Goal: Navigation & Orientation: Find specific page/section

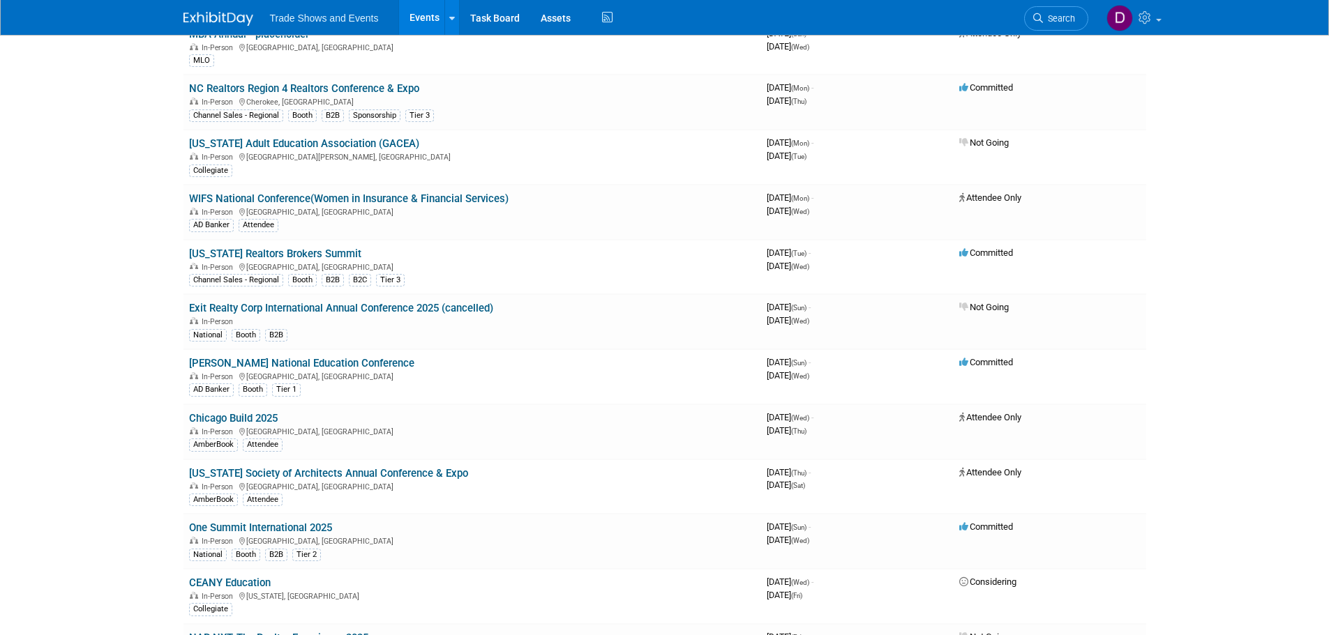
scroll to position [1186, 0]
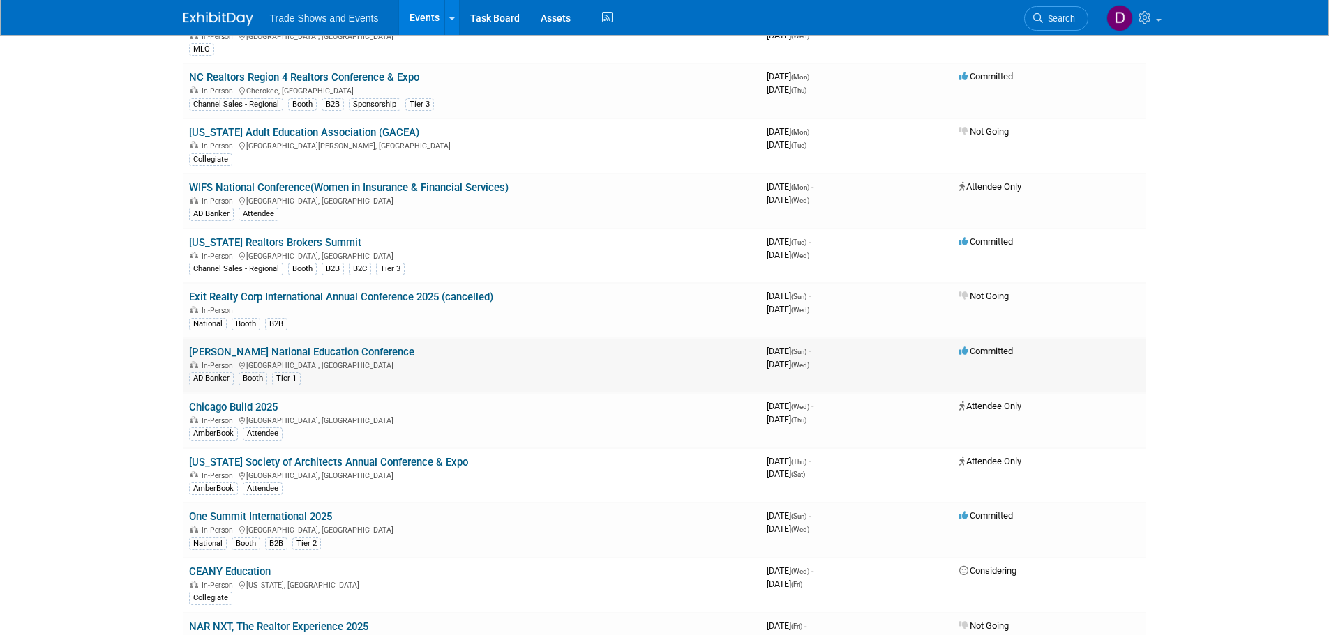
click at [315, 346] on td "[PERSON_NAME] National Education Conference In-Person [GEOGRAPHIC_DATA], [GEOGR…" at bounding box center [472, 365] width 578 height 55
click at [315, 349] on link "[PERSON_NAME] National Education Conference" at bounding box center [301, 352] width 225 height 13
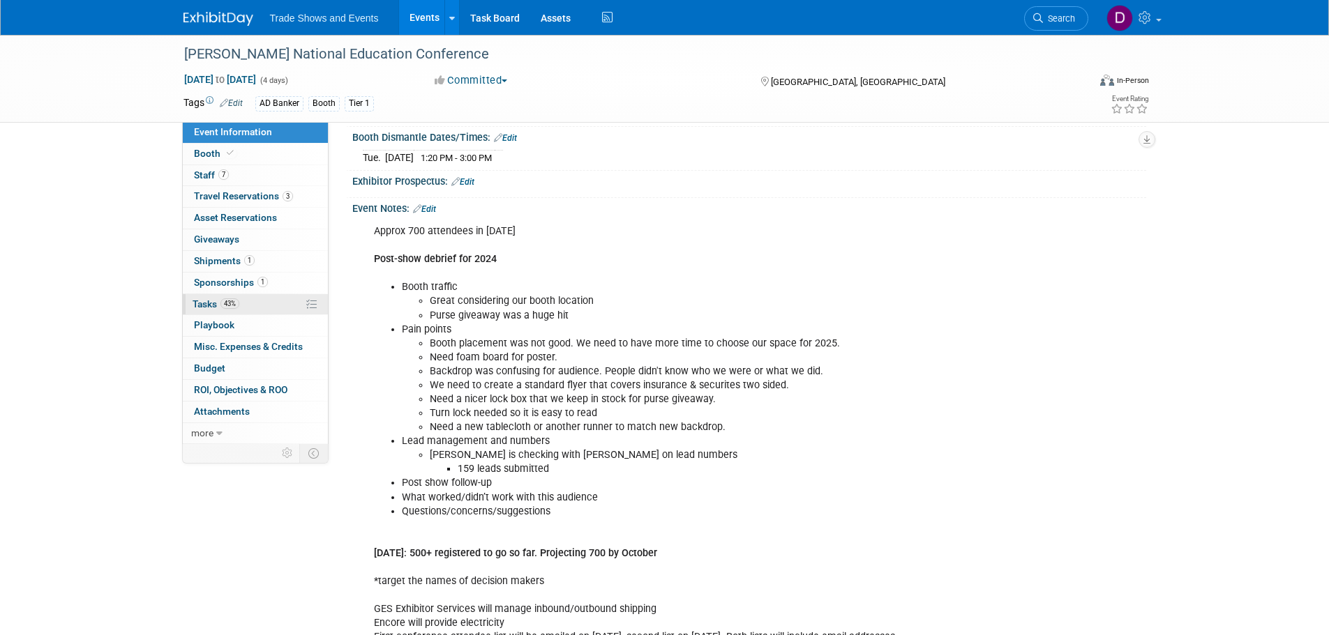
scroll to position [349, 0]
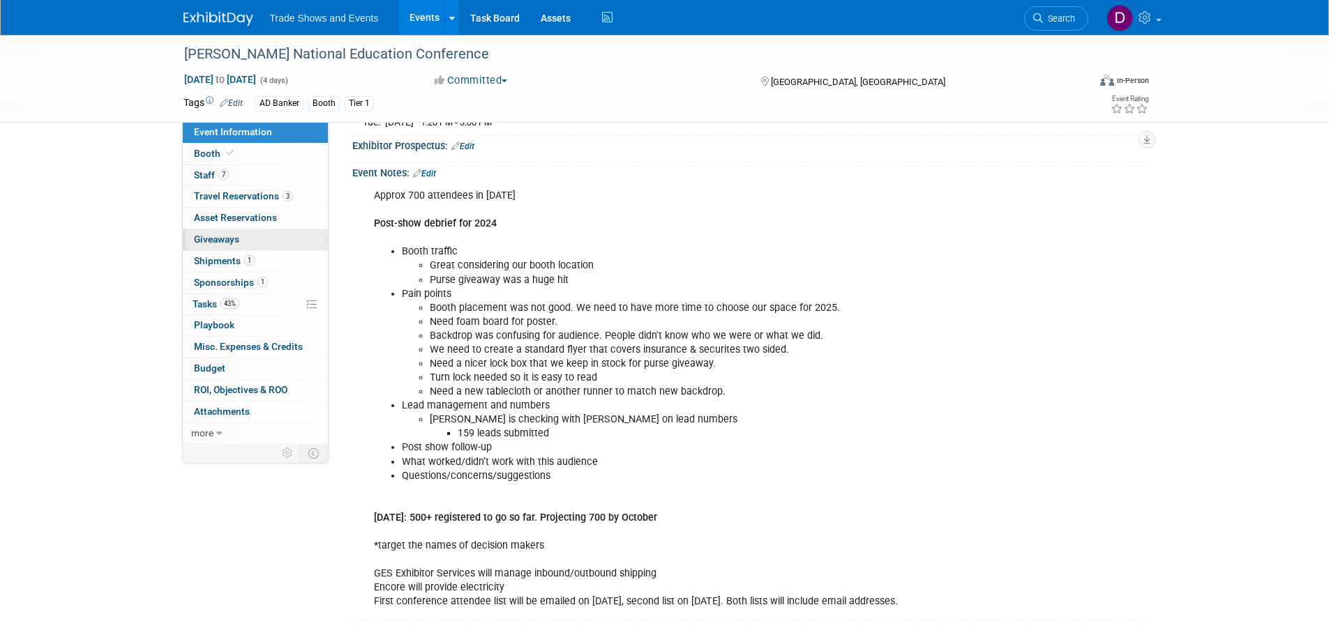
click at [218, 240] on span "Giveaways 0" at bounding box center [216, 239] width 45 height 11
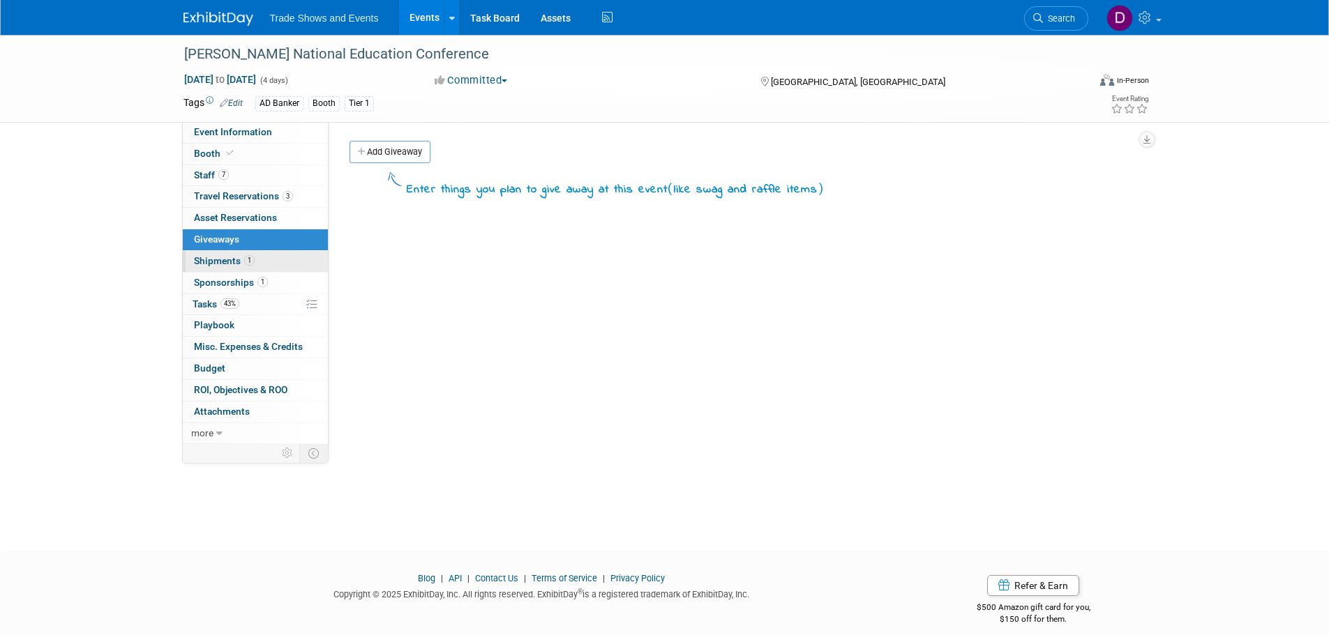
click at [217, 257] on span "Shipments 1" at bounding box center [224, 260] width 61 height 11
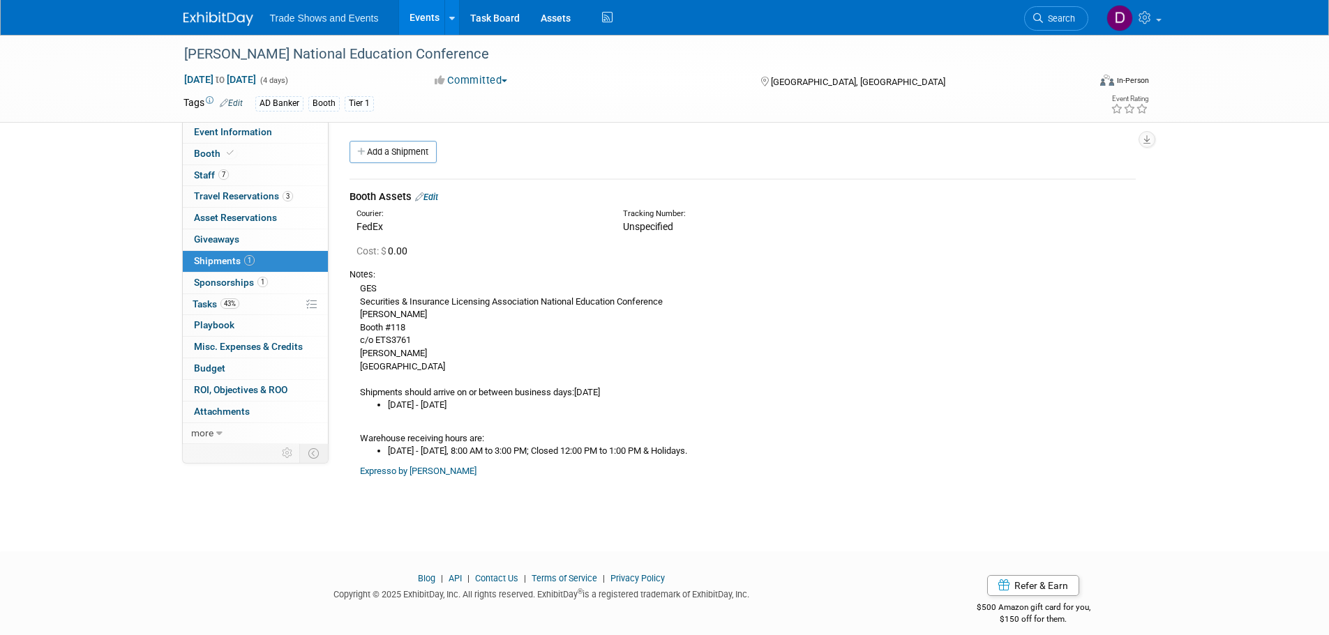
click at [220, 282] on span "Sponsorships 1" at bounding box center [231, 282] width 74 height 11
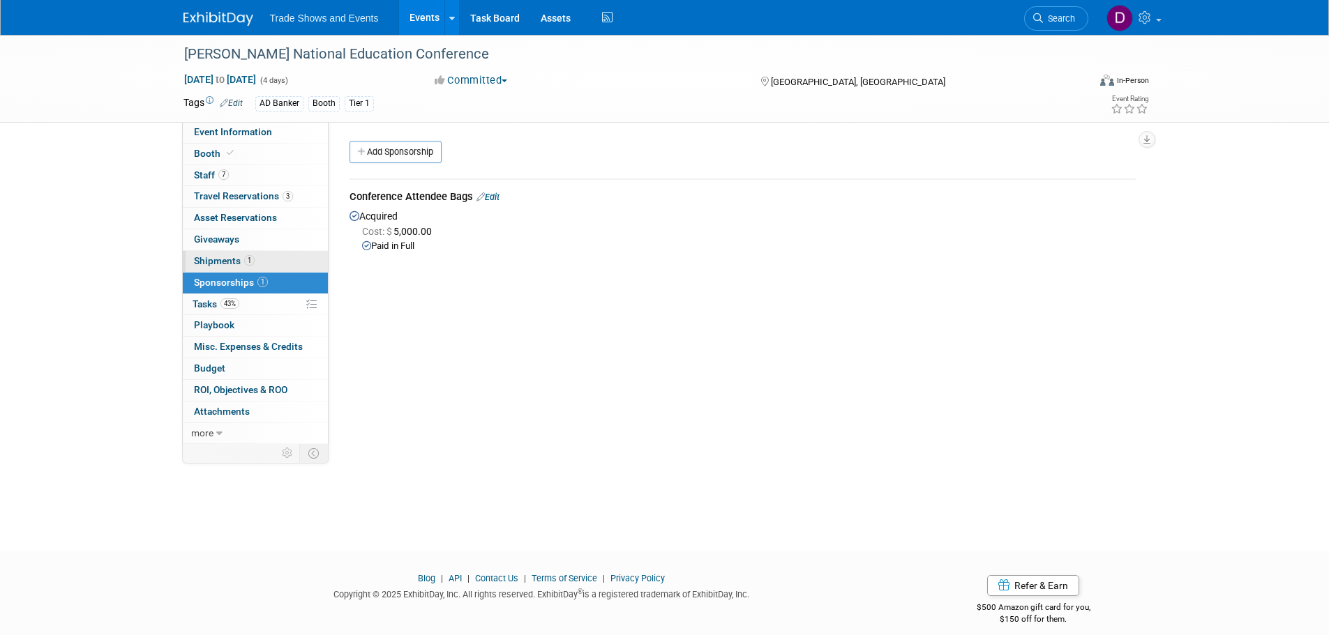
click at [220, 260] on span "Shipments 1" at bounding box center [224, 260] width 61 height 11
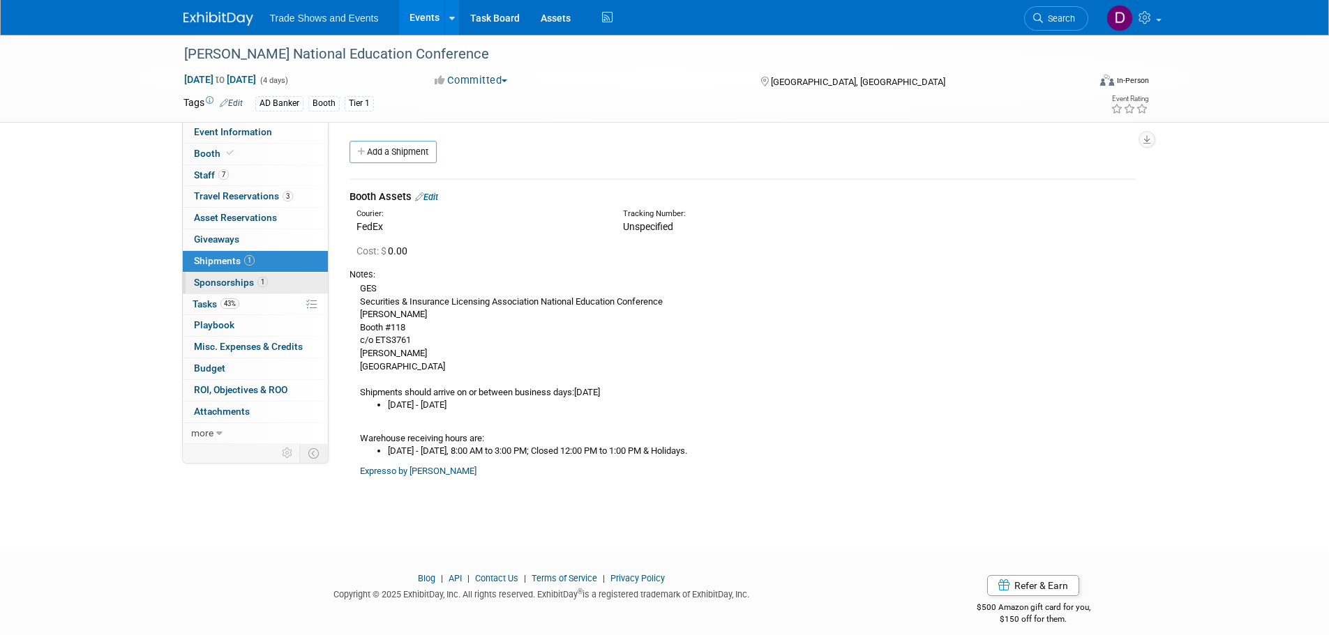
click at [232, 285] on span "Sponsorships 1" at bounding box center [231, 282] width 74 height 11
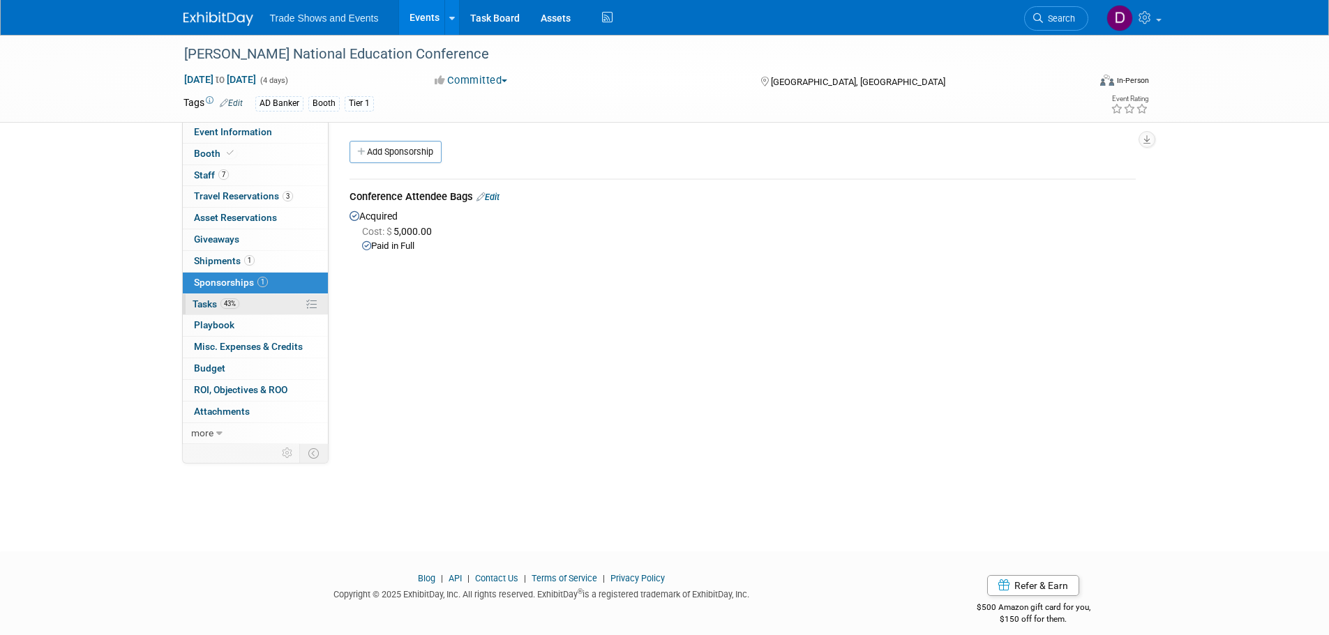
click at [219, 303] on span "Tasks 43%" at bounding box center [216, 304] width 47 height 11
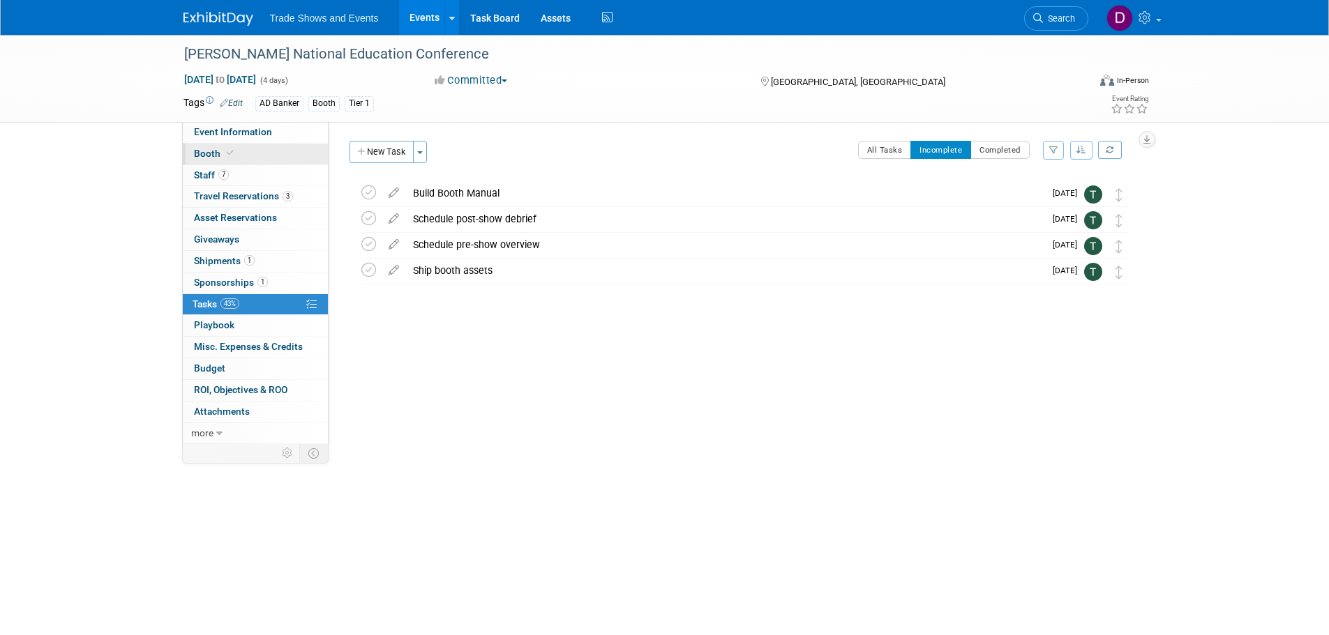
click at [211, 153] on span "Booth" at bounding box center [215, 153] width 43 height 11
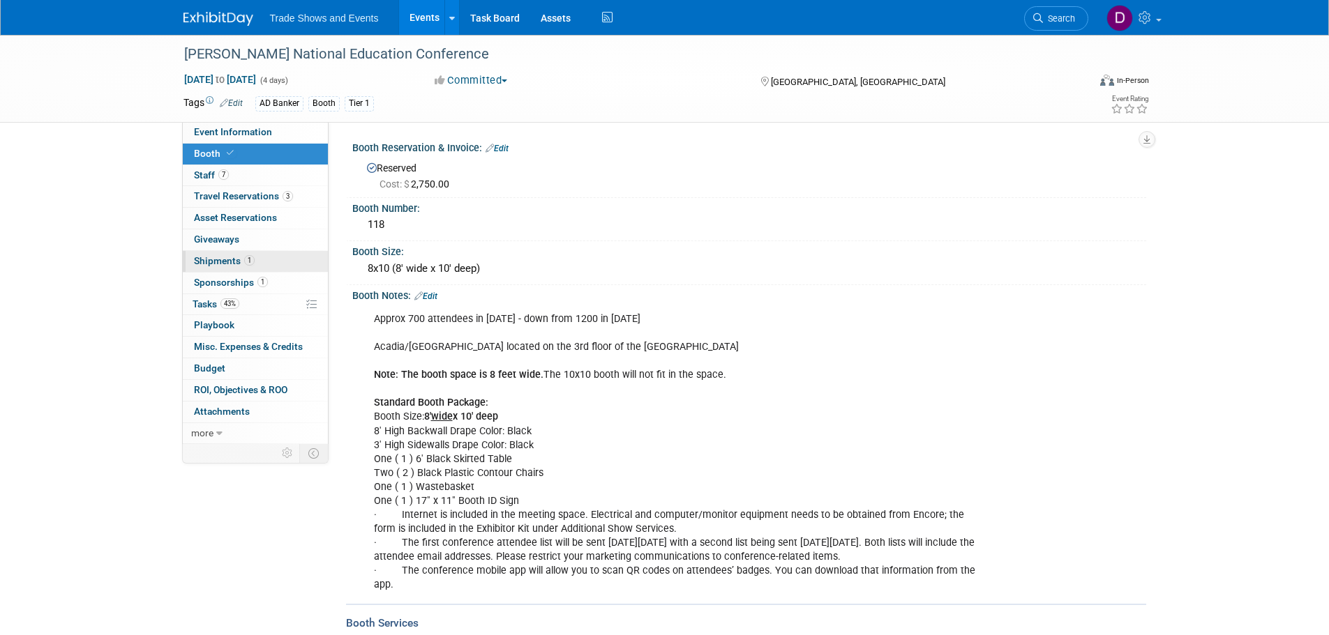
click at [215, 256] on span "Shipments 1" at bounding box center [224, 260] width 61 height 11
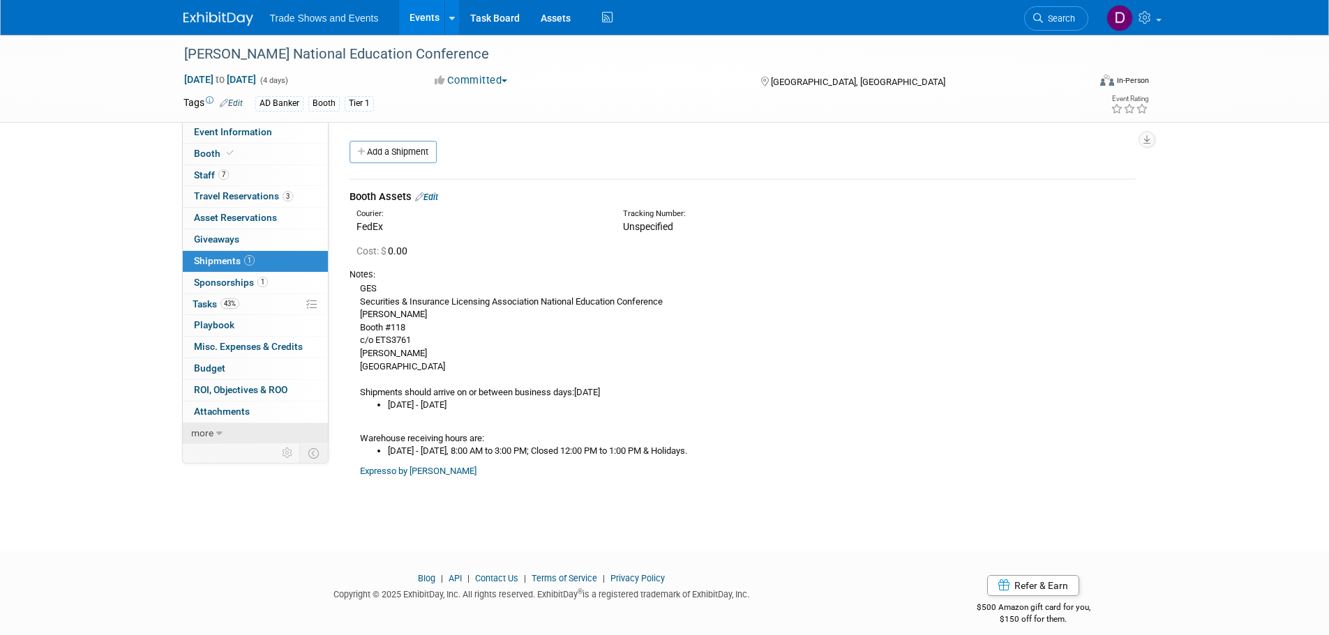
click at [211, 432] on span "more" at bounding box center [202, 433] width 22 height 11
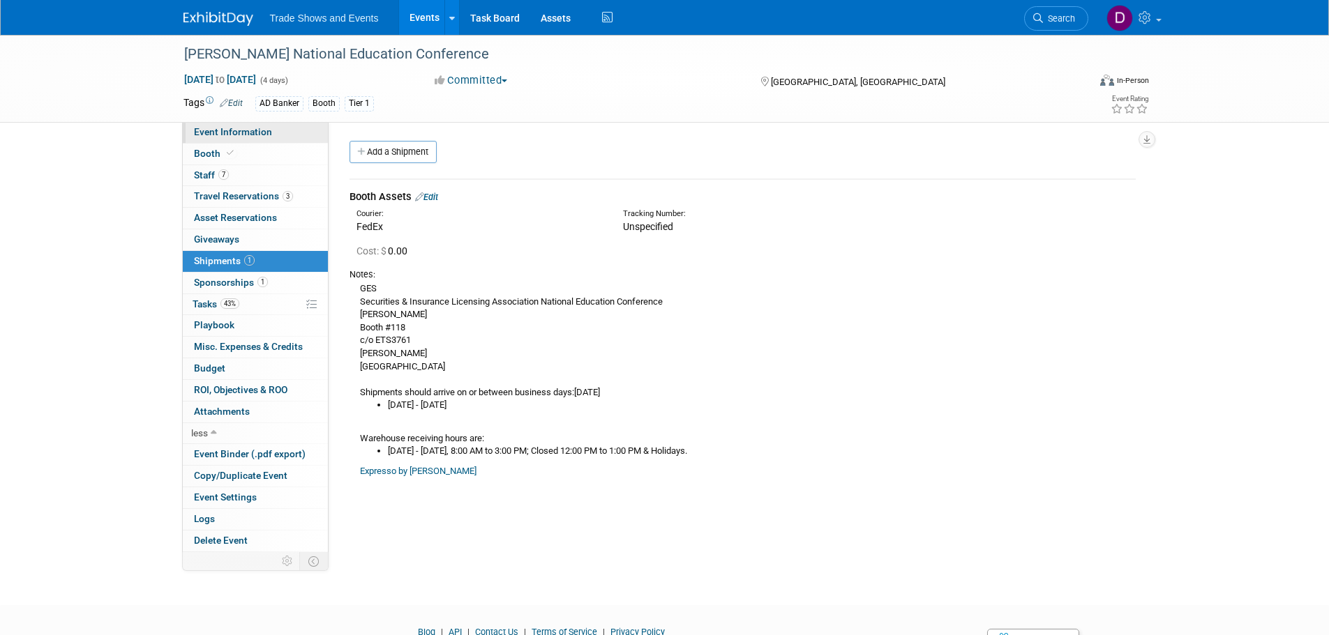
click at [222, 134] on span "Event Information" at bounding box center [233, 131] width 78 height 11
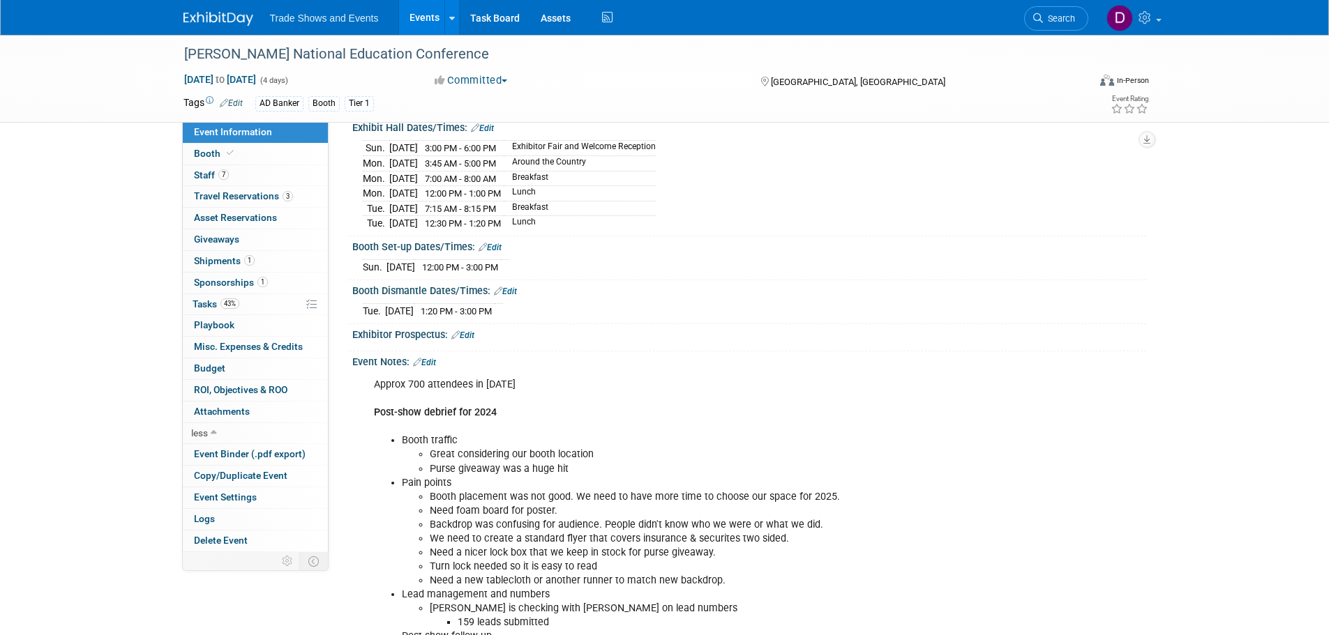
scroll to position [209, 0]
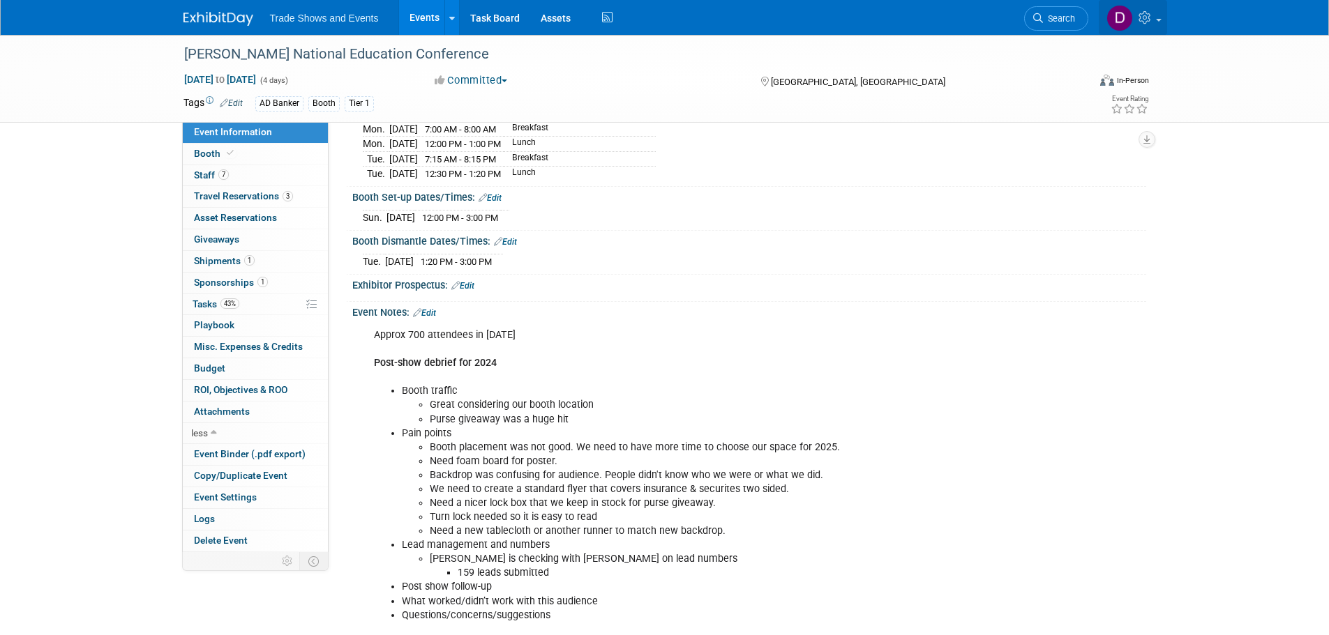
click at [1156, 22] on link at bounding box center [1133, 17] width 68 height 35
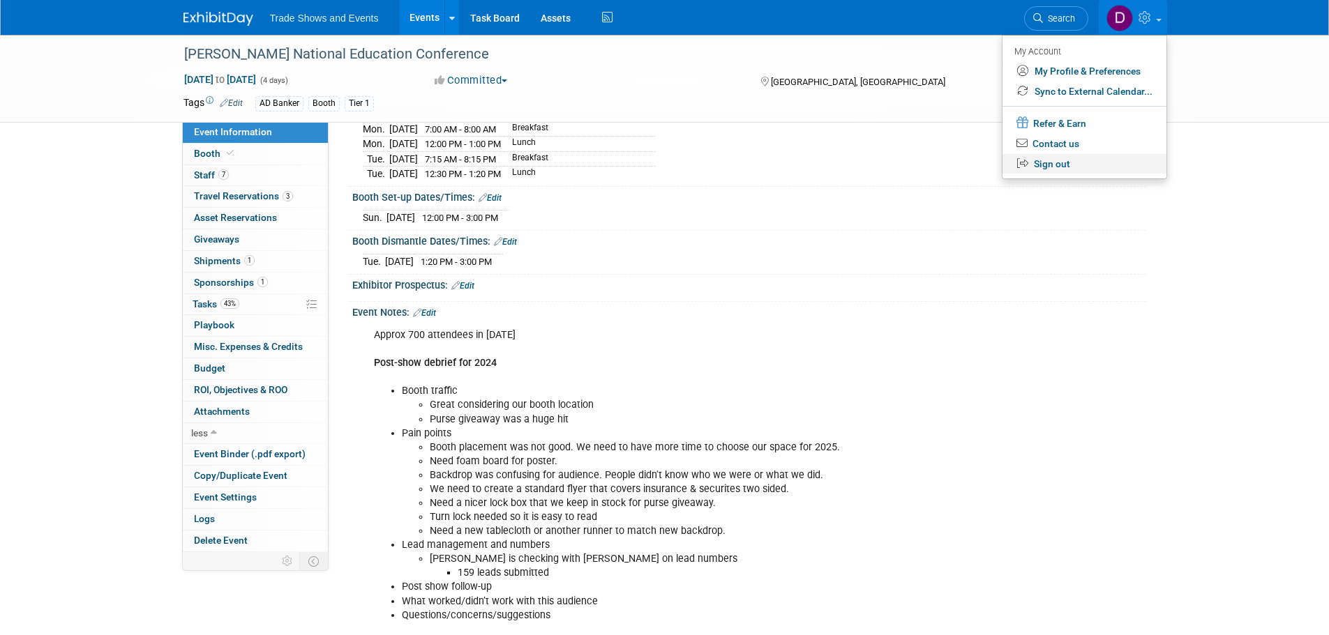
click at [1051, 164] on link "Sign out" at bounding box center [1084, 164] width 164 height 20
